Goal: Task Accomplishment & Management: Manage account settings

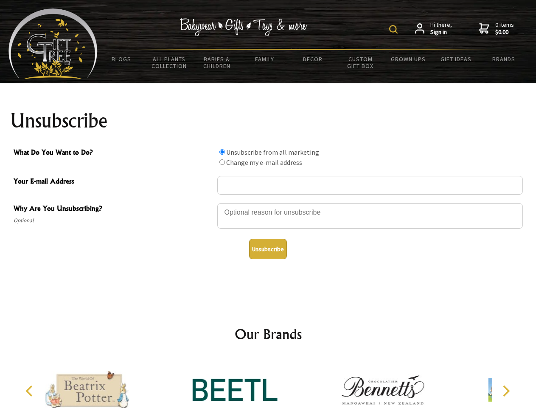
click at [395, 29] on img at bounding box center [394, 29] width 8 height 8
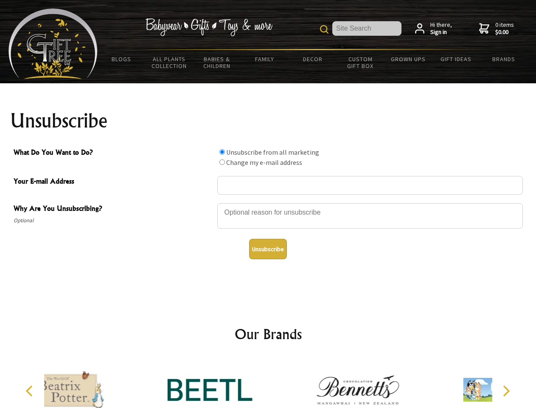
click at [268, 203] on div at bounding box center [370, 217] width 306 height 30
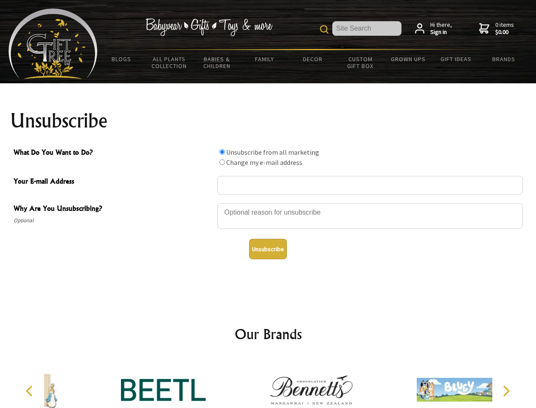
click at [222, 152] on input "What Do You Want to Do?" at bounding box center [223, 152] width 6 height 6
click at [222, 162] on input "What Do You Want to Do?" at bounding box center [223, 162] width 6 height 6
radio input "true"
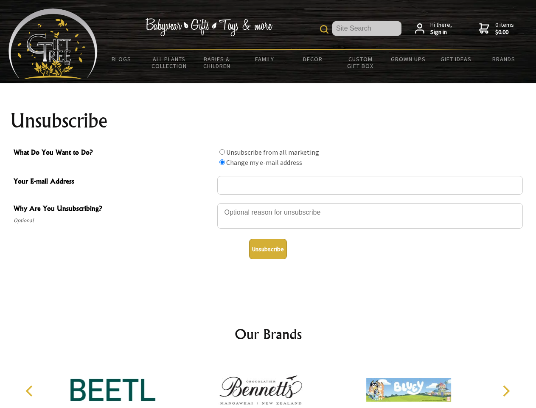
click at [268, 249] on button "Unsubscribe" at bounding box center [268, 249] width 38 height 20
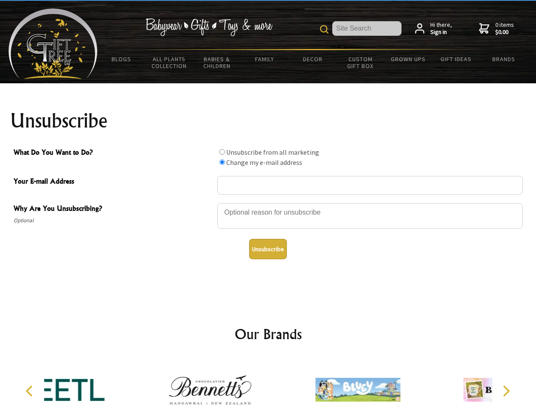
click at [31, 391] on icon "Previous" at bounding box center [30, 390] width 11 height 11
click at [506, 391] on icon "Next" at bounding box center [505, 390] width 11 height 11
